Goal: Task Accomplishment & Management: Manage account settings

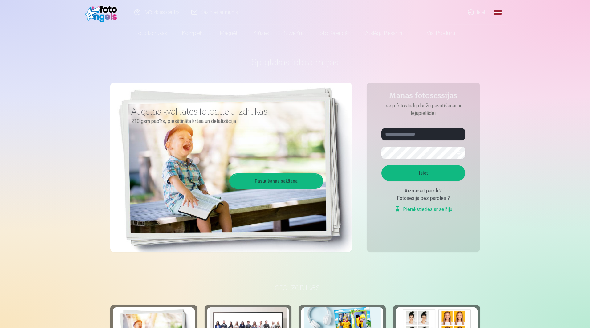
click at [479, 12] on link "Ieiet" at bounding box center [477, 12] width 30 height 25
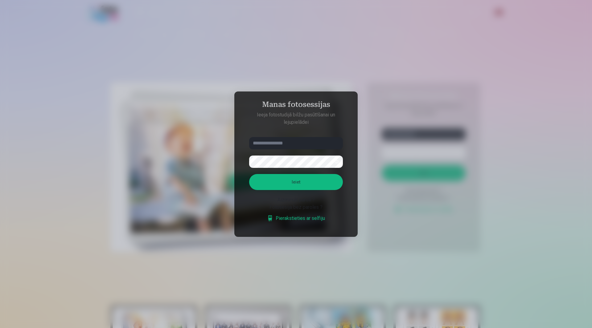
click at [295, 140] on input "text" at bounding box center [296, 143] width 94 height 12
click at [296, 143] on input "text" at bounding box center [296, 143] width 94 height 12
